Goal: Task Accomplishment & Management: Manage account settings

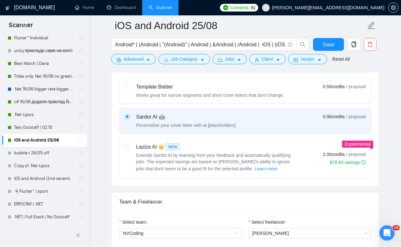
scroll to position [156, 0]
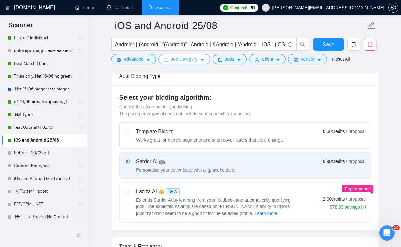
click at [203, 60] on icon "caret-down" at bounding box center [202, 60] width 4 height 4
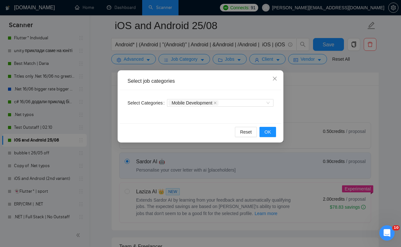
click at [224, 56] on div "Select job categories Select Categories Mobile Development Reset OK" at bounding box center [200, 123] width 401 height 247
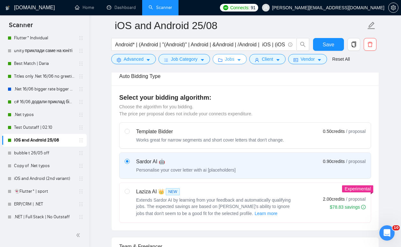
click at [227, 62] on span "Jobs" at bounding box center [230, 59] width 10 height 7
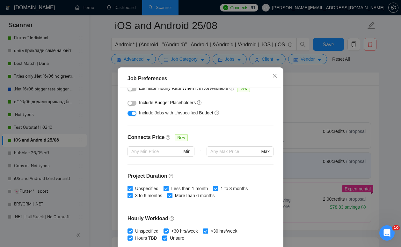
scroll to position [145, 0]
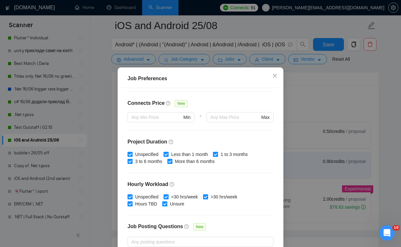
click at [305, 120] on div "Job Preferences Budget Project Type All Fixed Price Hourly Rate Fixed Price Bud…" at bounding box center [200, 123] width 401 height 247
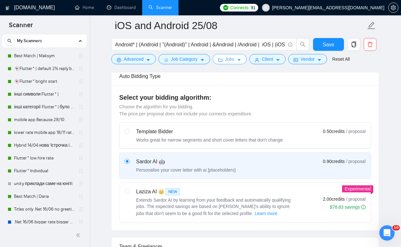
scroll to position [0, 0]
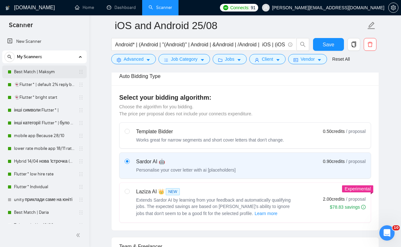
click at [53, 70] on link "Best Match | Maksym" at bounding box center [44, 71] width 61 height 13
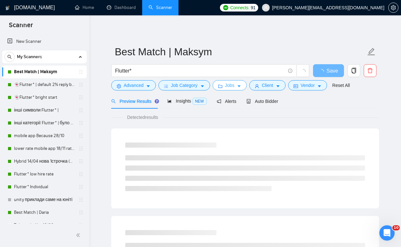
click at [227, 86] on span "Jobs" at bounding box center [230, 85] width 10 height 7
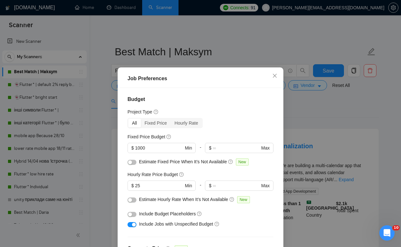
click at [116, 162] on div "Job Preferences Budget Project Type All Fixed Price Hourly Rate Fixed Price Bud…" at bounding box center [200, 123] width 401 height 247
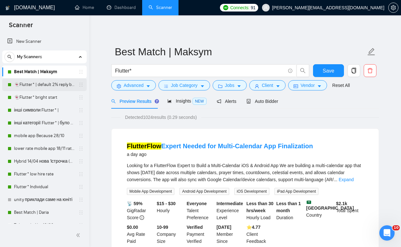
click at [47, 87] on link "👻Flutter* | default 2% reply before 09/06" at bounding box center [44, 84] width 61 height 13
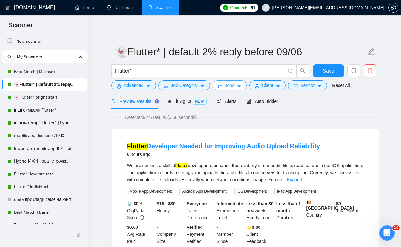
click at [232, 87] on span "Jobs" at bounding box center [230, 85] width 10 height 7
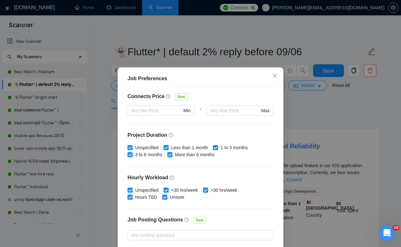
scroll to position [150, 0]
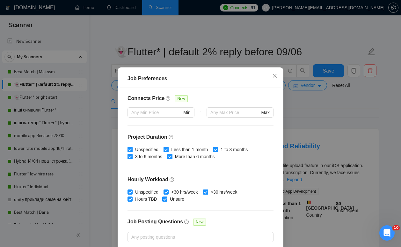
click at [95, 197] on div "Job Preferences Budget Project Type All Fixed Price Hourly Rate Fixed Price Bud…" at bounding box center [200, 123] width 401 height 247
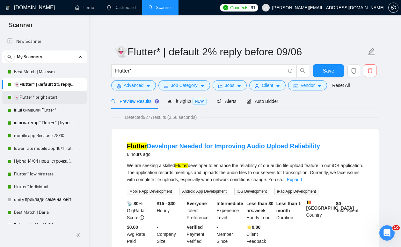
click at [31, 96] on link "👻Flutter* bright start" at bounding box center [44, 97] width 61 height 13
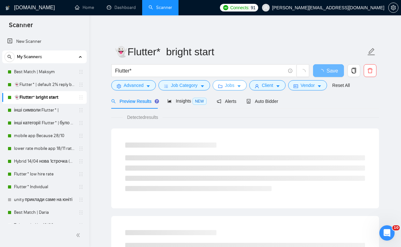
click at [232, 86] on span "Jobs" at bounding box center [230, 85] width 10 height 7
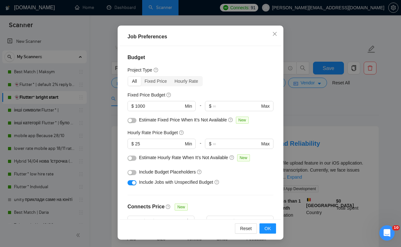
scroll to position [39, 0]
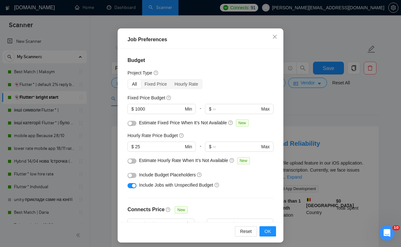
click at [102, 142] on div "Job Preferences Budget Project Type All Fixed Price Hourly Rate Fixed Price Bud…" at bounding box center [200, 123] width 401 height 247
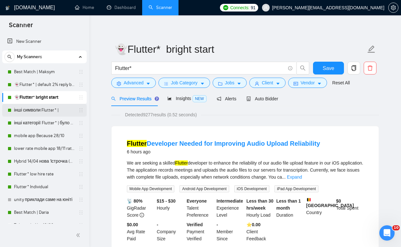
click at [52, 109] on link "інші символи Flutter* |" at bounding box center [44, 110] width 61 height 13
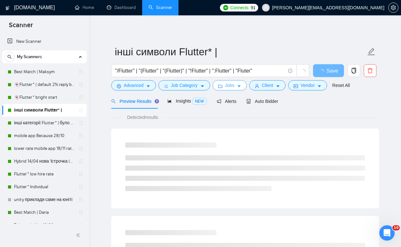
click at [228, 86] on span "Jobs" at bounding box center [230, 85] width 10 height 7
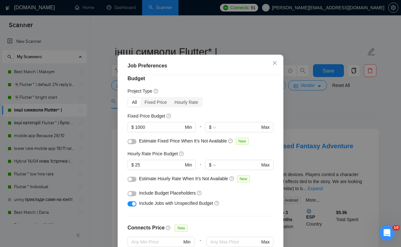
scroll to position [8, 0]
click at [71, 123] on div "Job Preferences Budget Project Type All Fixed Price Hourly Rate Fixed Price Bud…" at bounding box center [200, 123] width 401 height 247
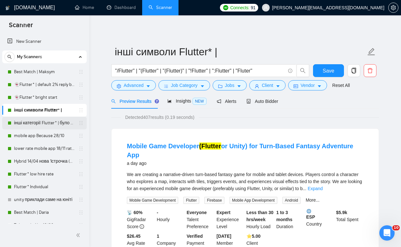
click at [53, 124] on link "інші категорії Flutter* | було 7.14% 11.11 template" at bounding box center [44, 122] width 61 height 13
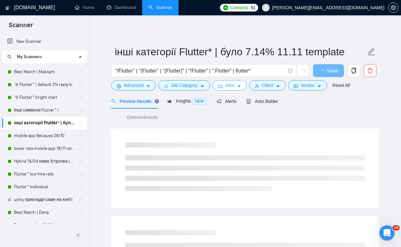
click at [231, 85] on span "Jobs" at bounding box center [230, 85] width 10 height 7
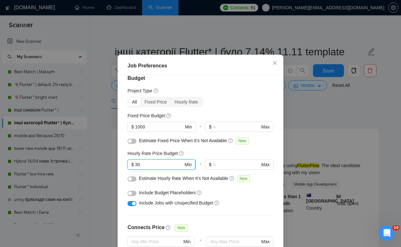
click at [148, 168] on input "30" at bounding box center [159, 164] width 48 height 7
type input "3"
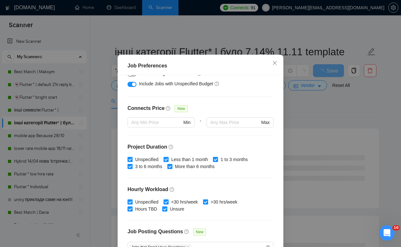
scroll to position [187, 0]
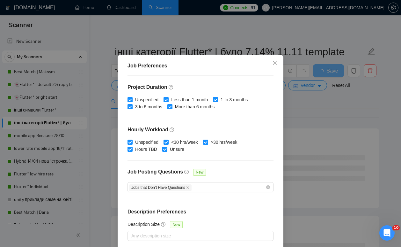
type input "25"
click at [312, 121] on div "Job Preferences Budget Project Type All Fixed Price Hourly Rate Fixed Price Bud…" at bounding box center [200, 123] width 401 height 247
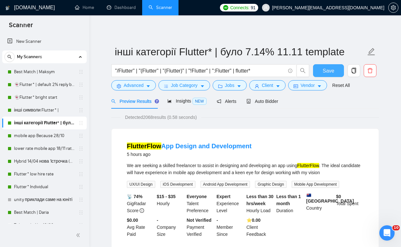
click at [323, 72] on span "Save" at bounding box center [328, 71] width 11 height 8
click at [45, 138] on link "mobile app Because 28/10" at bounding box center [44, 135] width 61 height 13
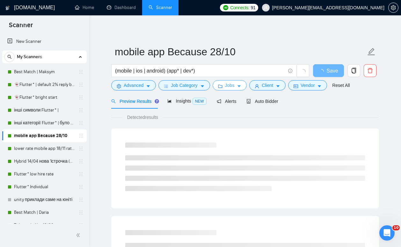
click at [227, 87] on span "Jobs" at bounding box center [230, 85] width 10 height 7
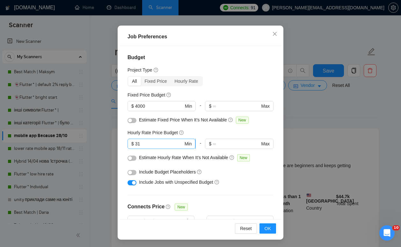
click at [158, 146] on input "31" at bounding box center [159, 143] width 48 height 7
type input "3"
type input "25"
click at [263, 228] on button "OK" at bounding box center [268, 228] width 17 height 10
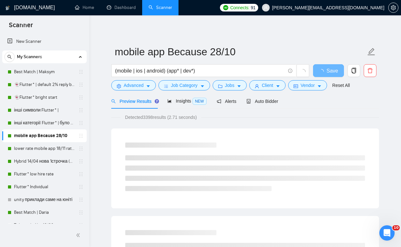
scroll to position [13, 0]
click at [48, 149] on link "lower rate mobile app 18/11 rate range 80% (було 11%)" at bounding box center [44, 148] width 61 height 13
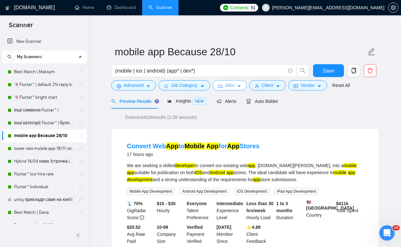
click at [230, 87] on span "Jobs" at bounding box center [230, 85] width 10 height 7
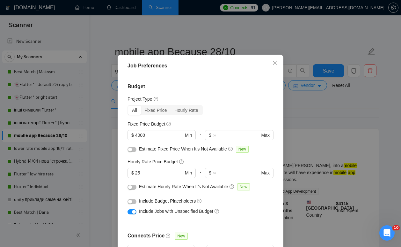
click at [105, 174] on div "Job Preferences Budget Project Type All Fixed Price Hourly Rate Fixed Price Bud…" at bounding box center [200, 123] width 401 height 247
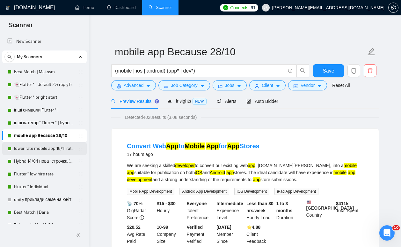
click at [48, 153] on link "lower rate mobile app 18/11 rate range 80% (було 11%)" at bounding box center [44, 148] width 61 height 13
click at [324, 71] on span "Save" at bounding box center [328, 71] width 11 height 8
click at [35, 150] on link "lower rate mobile app 18/11 rate range 80% (було 11%)" at bounding box center [44, 148] width 61 height 13
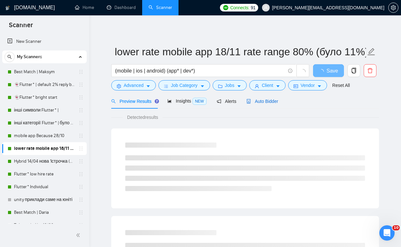
click at [260, 100] on span "Auto Bidder" at bounding box center [263, 101] width 32 height 5
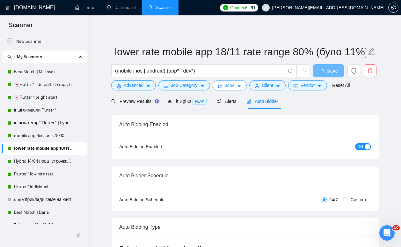
click at [239, 88] on icon "caret-down" at bounding box center [239, 86] width 4 height 4
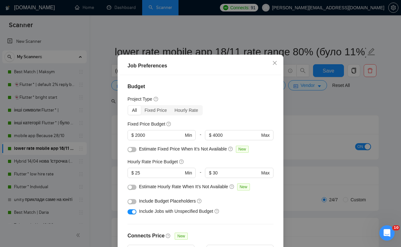
click at [110, 159] on div "Job Preferences Budget Project Type All Fixed Price Hourly Rate Fixed Price Bud…" at bounding box center [200, 123] width 401 height 247
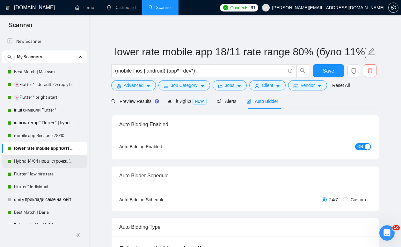
click at [30, 161] on link "Hybrid 14/04 нова 1строчка (був вью 6,25%)" at bounding box center [44, 161] width 61 height 13
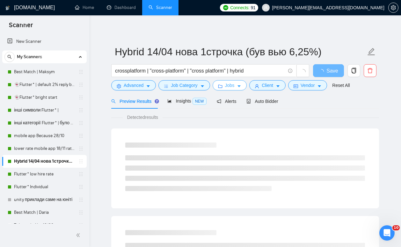
click at [229, 88] on span "Jobs" at bounding box center [230, 85] width 10 height 7
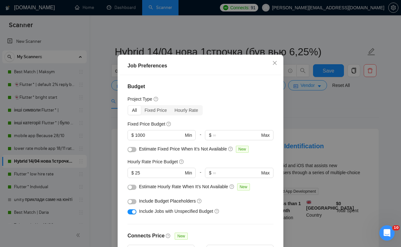
click at [110, 162] on div "Job Preferences Budget Project Type All Fixed Price Hourly Rate Fixed Price Bud…" at bounding box center [200, 123] width 401 height 247
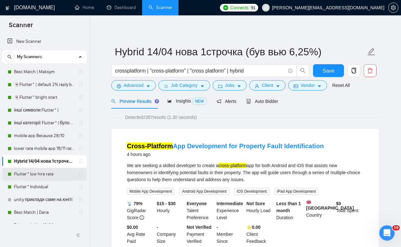
click at [48, 176] on link "Flutter* low hire rate" at bounding box center [44, 174] width 61 height 13
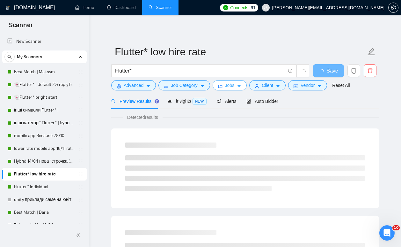
click at [229, 88] on span "Jobs" at bounding box center [230, 85] width 10 height 7
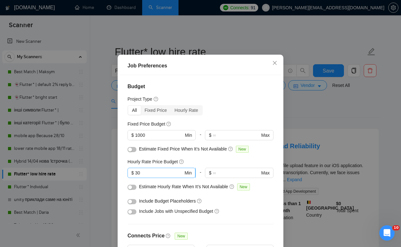
click at [144, 176] on input "30" at bounding box center [159, 172] width 48 height 7
type input "3"
type input "25"
click at [322, 145] on div "Job Preferences Budget Project Type All Fixed Price Hourly Rate Fixed Price Bud…" at bounding box center [200, 123] width 401 height 247
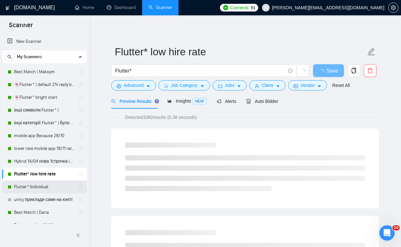
click at [47, 188] on link "Flutter* Individual" at bounding box center [44, 186] width 61 height 13
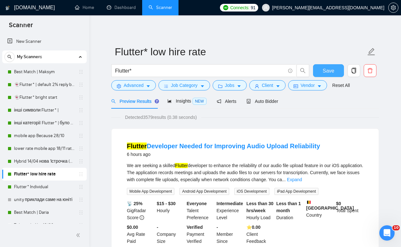
click at [325, 71] on span "Save" at bounding box center [328, 71] width 11 height 8
click at [46, 184] on link "Flutter* Individual" at bounding box center [44, 186] width 61 height 13
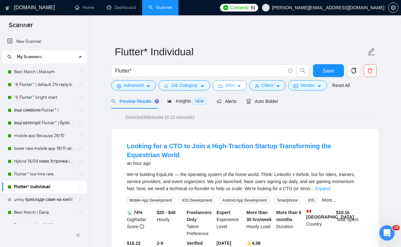
click at [228, 89] on button "Jobs" at bounding box center [230, 85] width 34 height 10
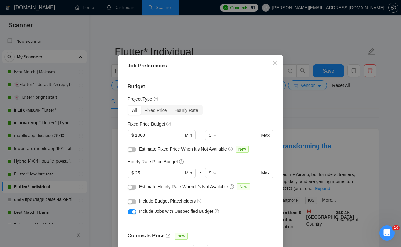
click at [318, 112] on div "Job Preferences Budget Project Type All Fixed Price Hourly Rate Fixed Price Bud…" at bounding box center [200, 123] width 401 height 247
